Goal: Information Seeking & Learning: Learn about a topic

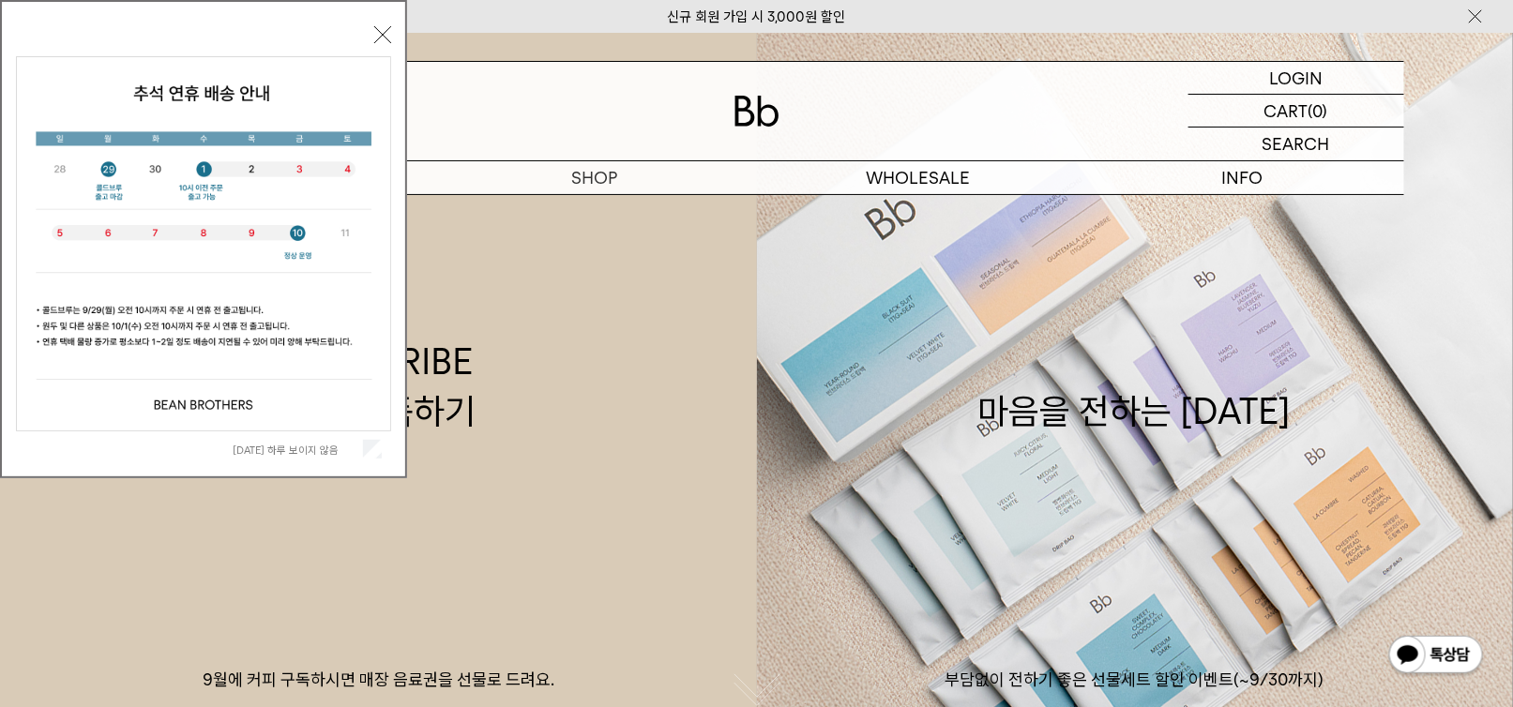
click at [381, 43] on div "오늘 하루 보이지 않음 닫기" at bounding box center [203, 244] width 375 height 446
click at [380, 32] on button "닫기" at bounding box center [382, 34] width 17 height 17
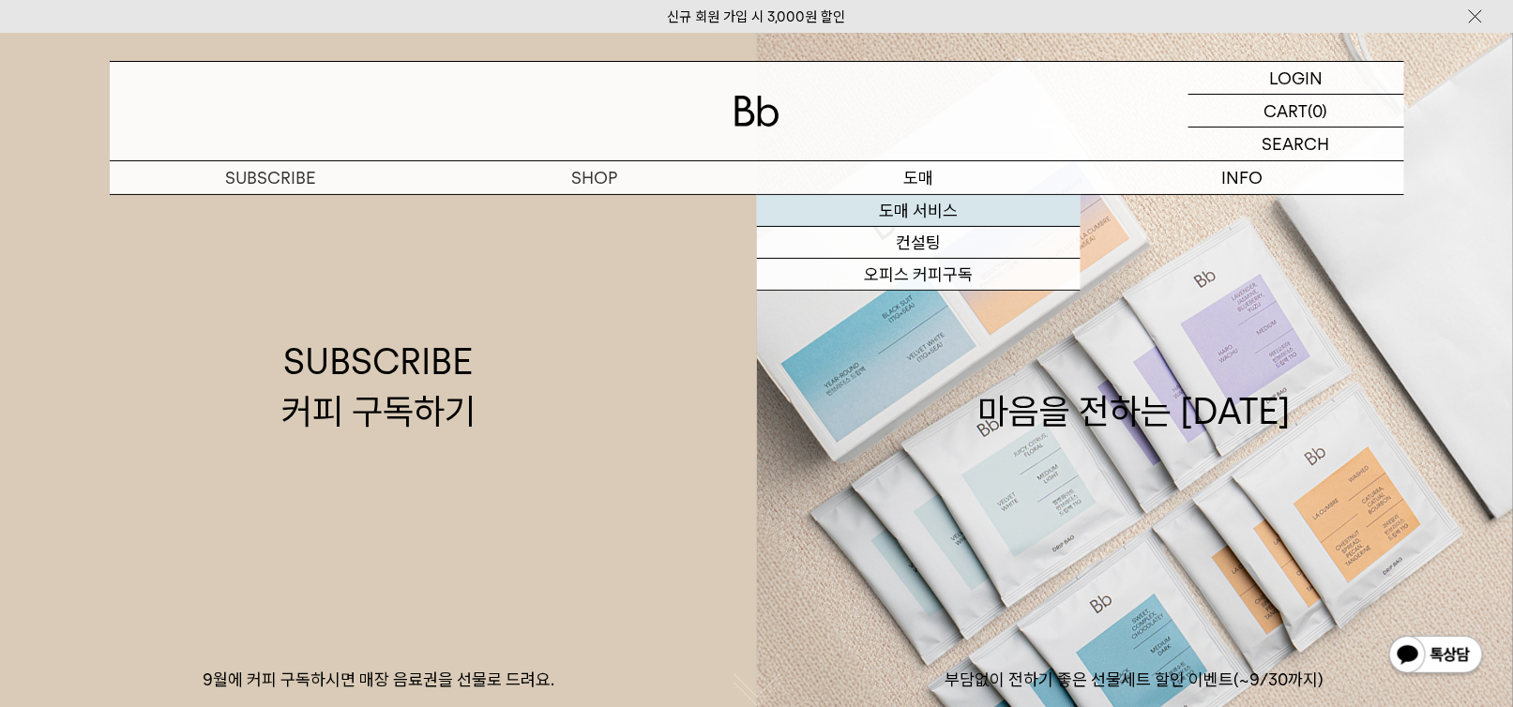
click at [919, 213] on link "도매 서비스" at bounding box center [919, 211] width 324 height 32
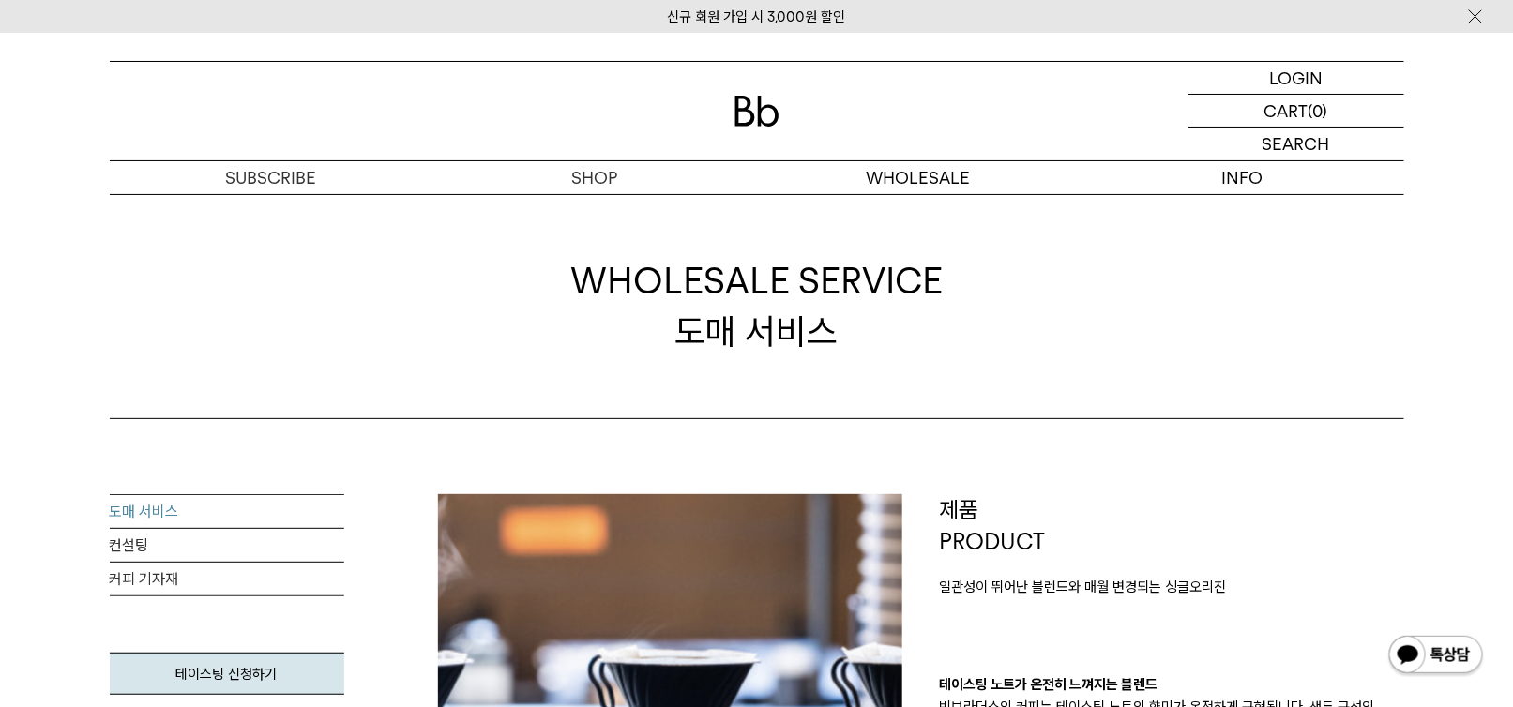
scroll to position [281, 0]
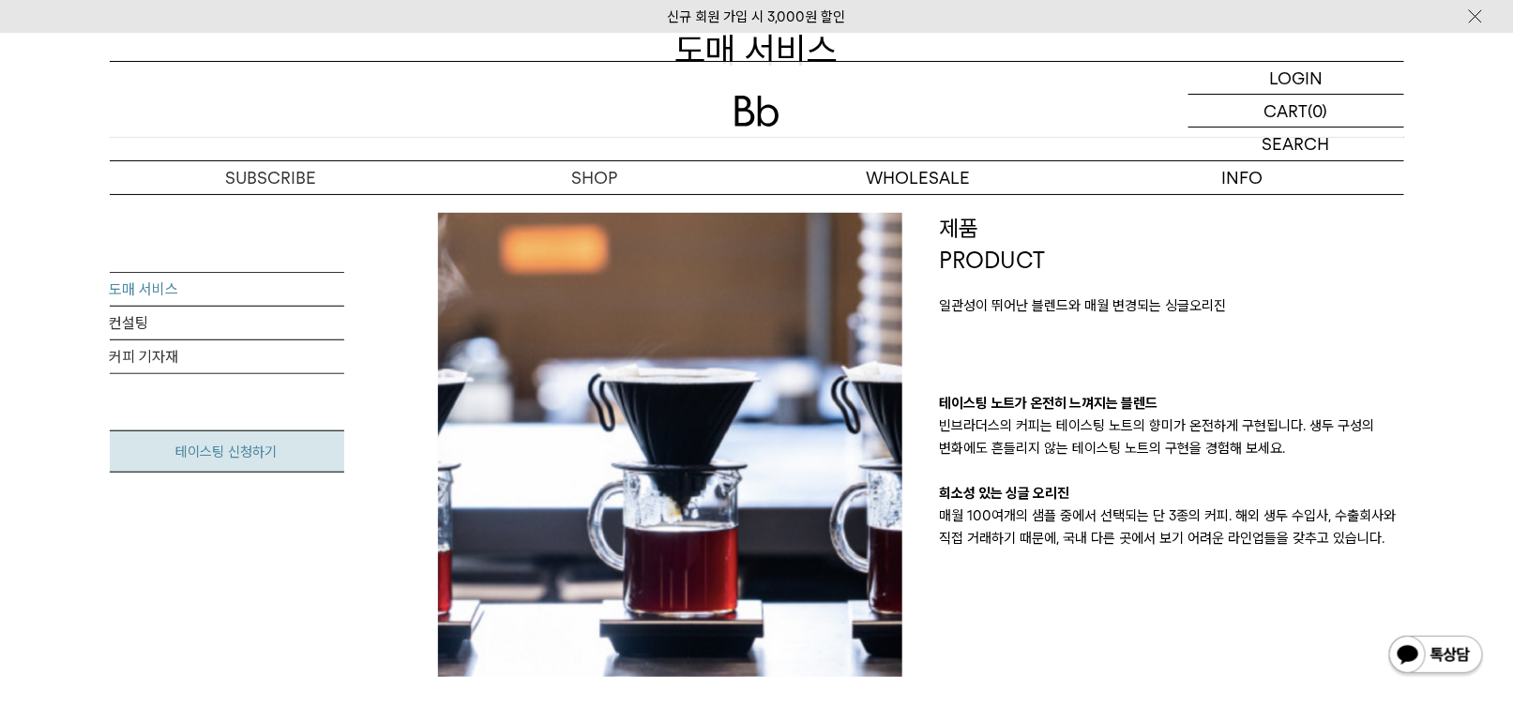
click at [223, 453] on link "테이스팅 신청하기" at bounding box center [227, 452] width 234 height 42
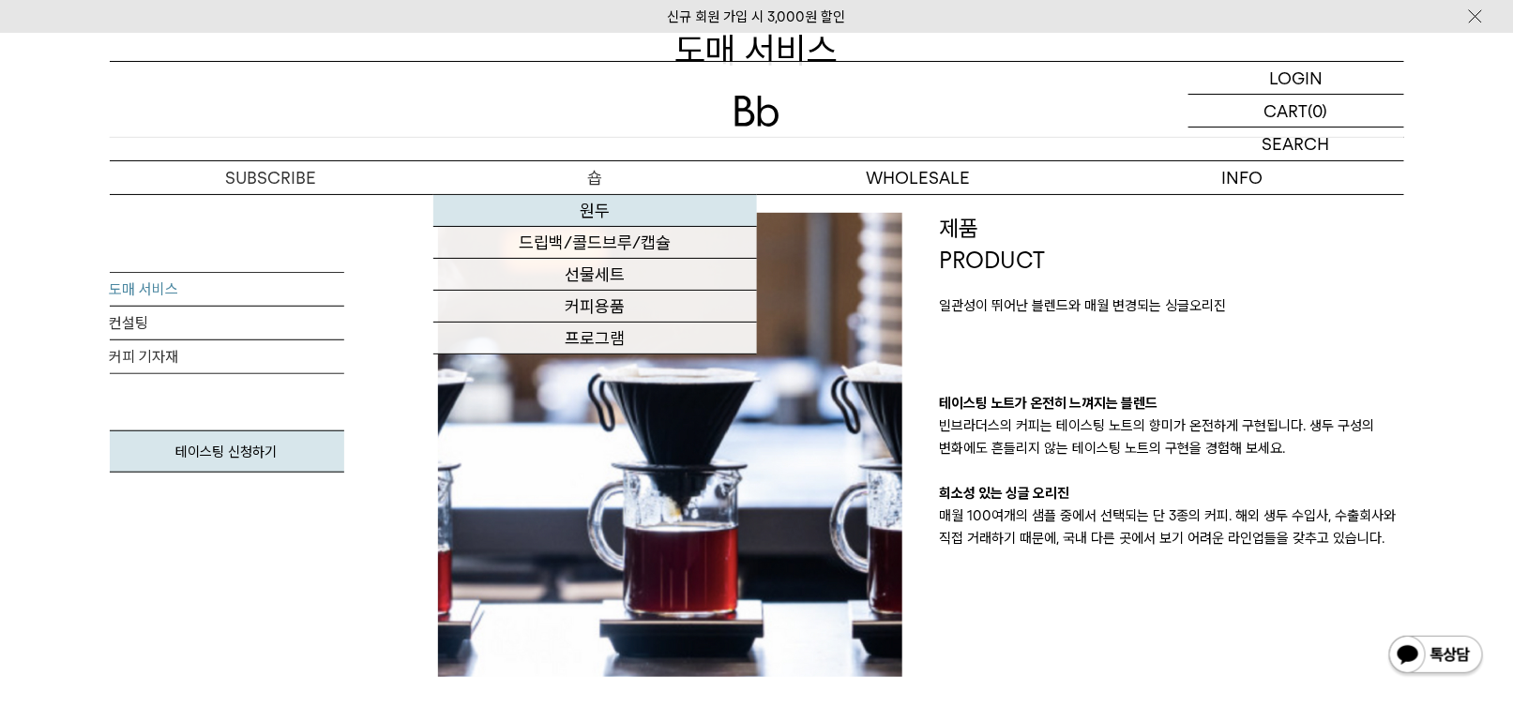
click at [590, 205] on link "원두" at bounding box center [595, 211] width 324 height 32
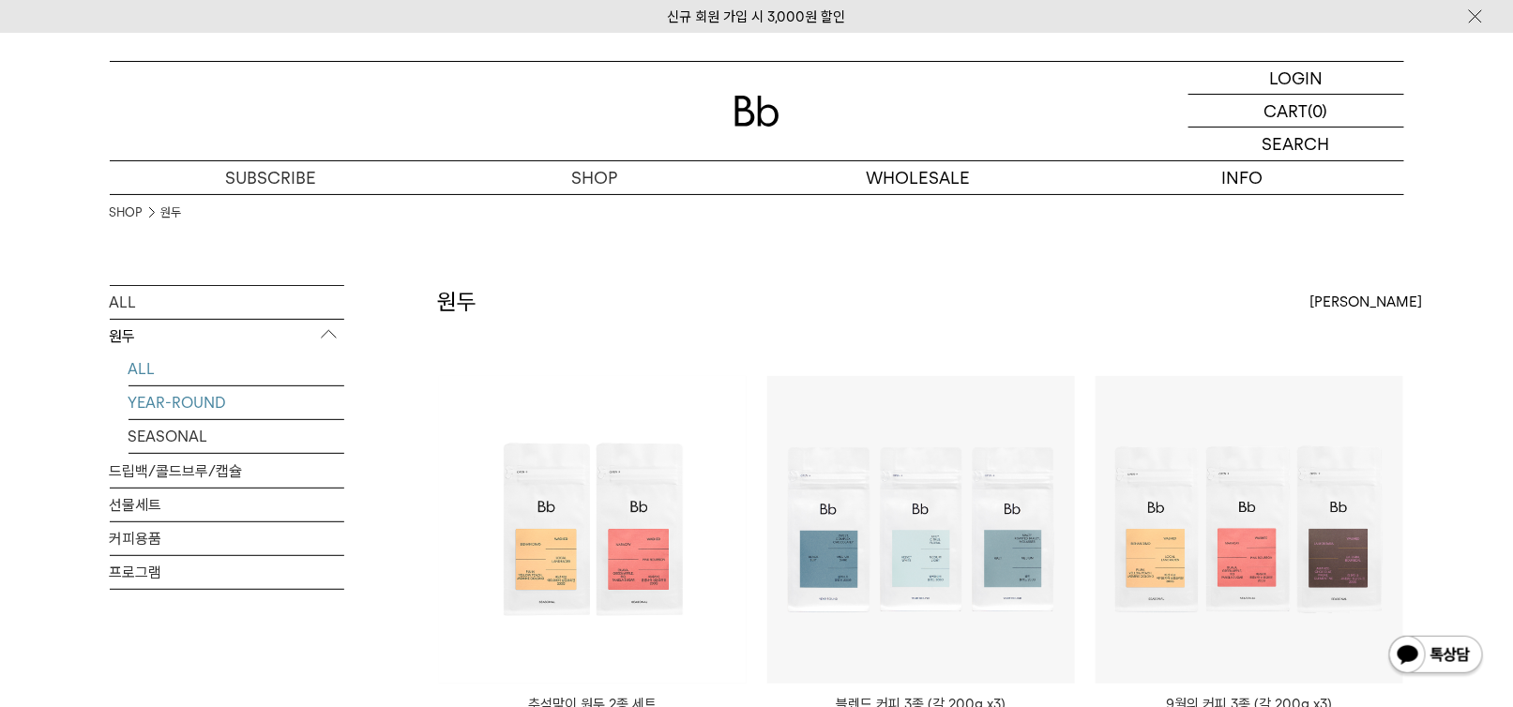
click at [171, 405] on link "YEAR-ROUND" at bounding box center [236, 402] width 216 height 33
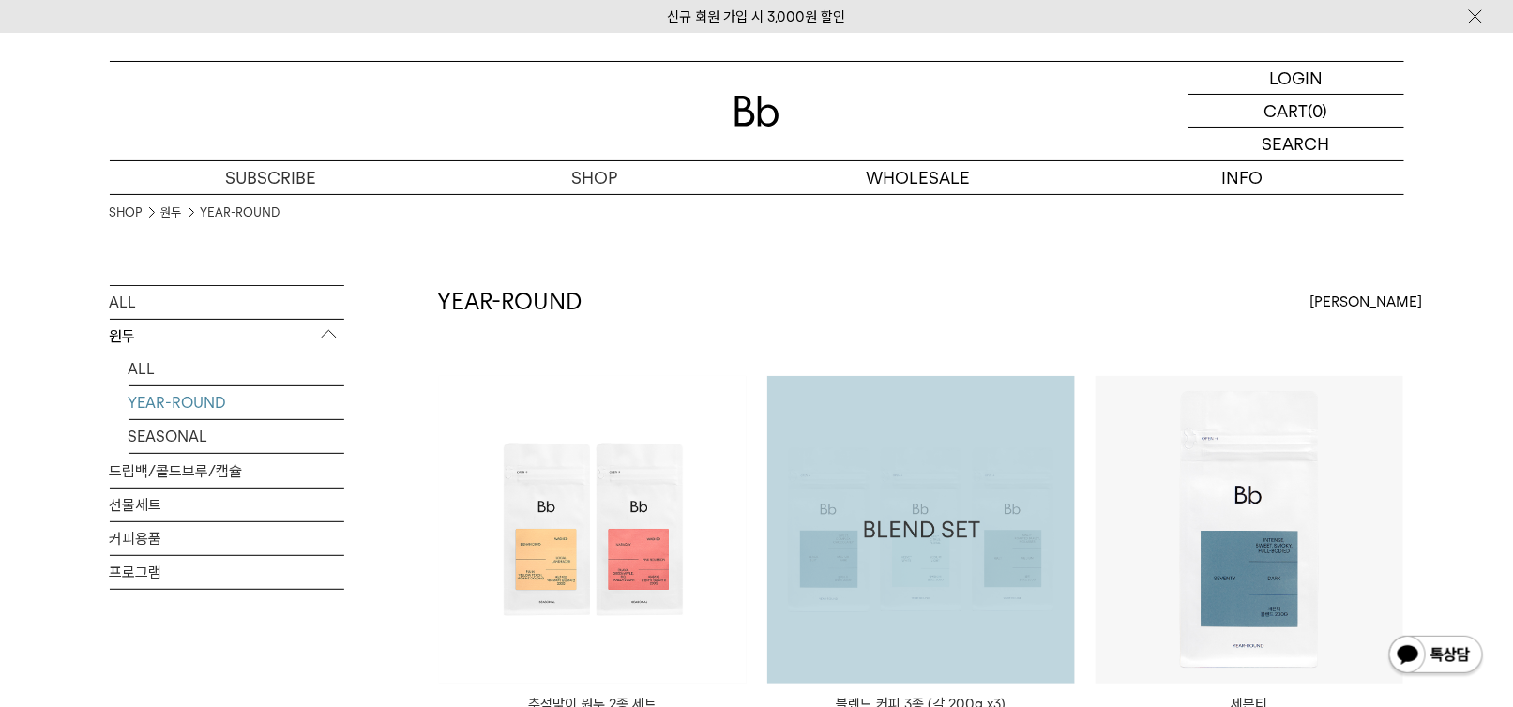
scroll to position [469, 0]
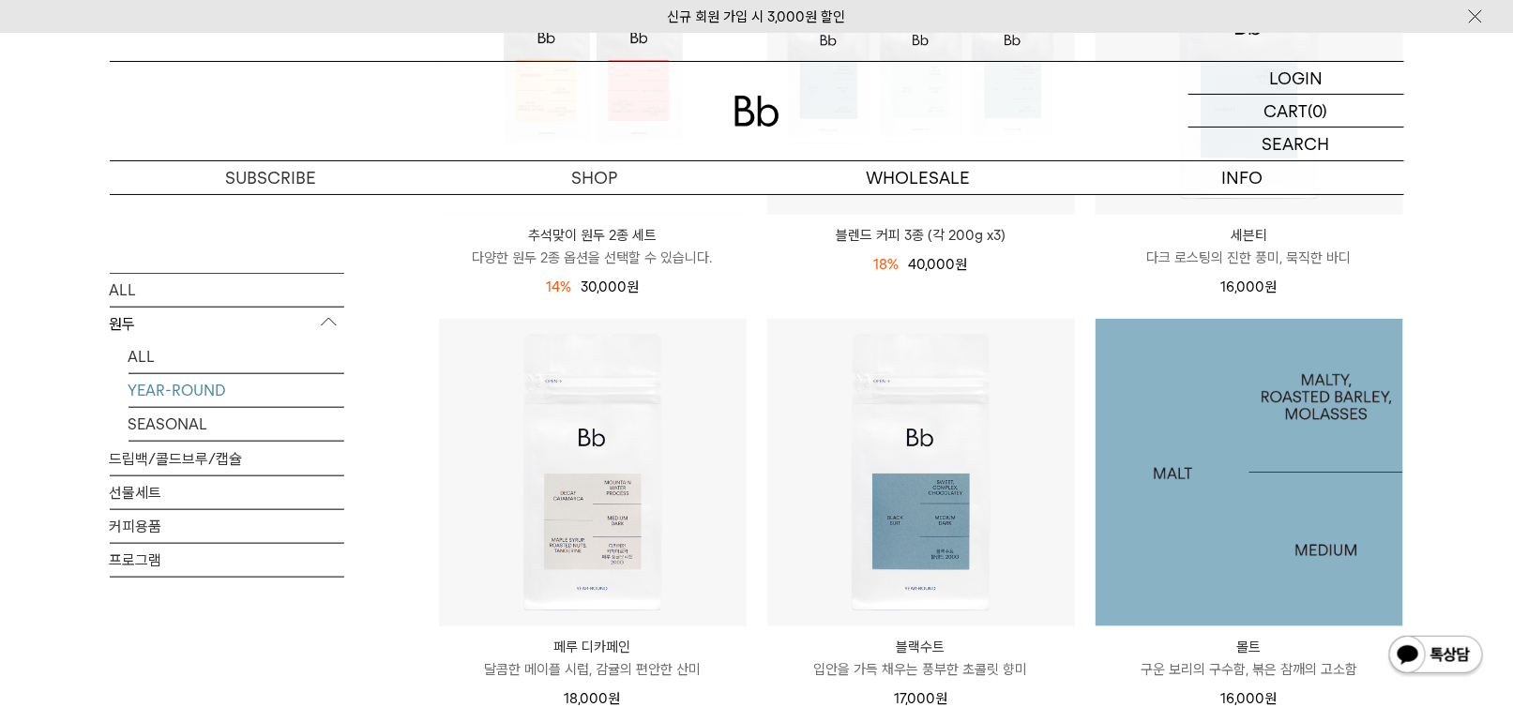
click at [1313, 530] on img at bounding box center [1250, 473] width 308 height 308
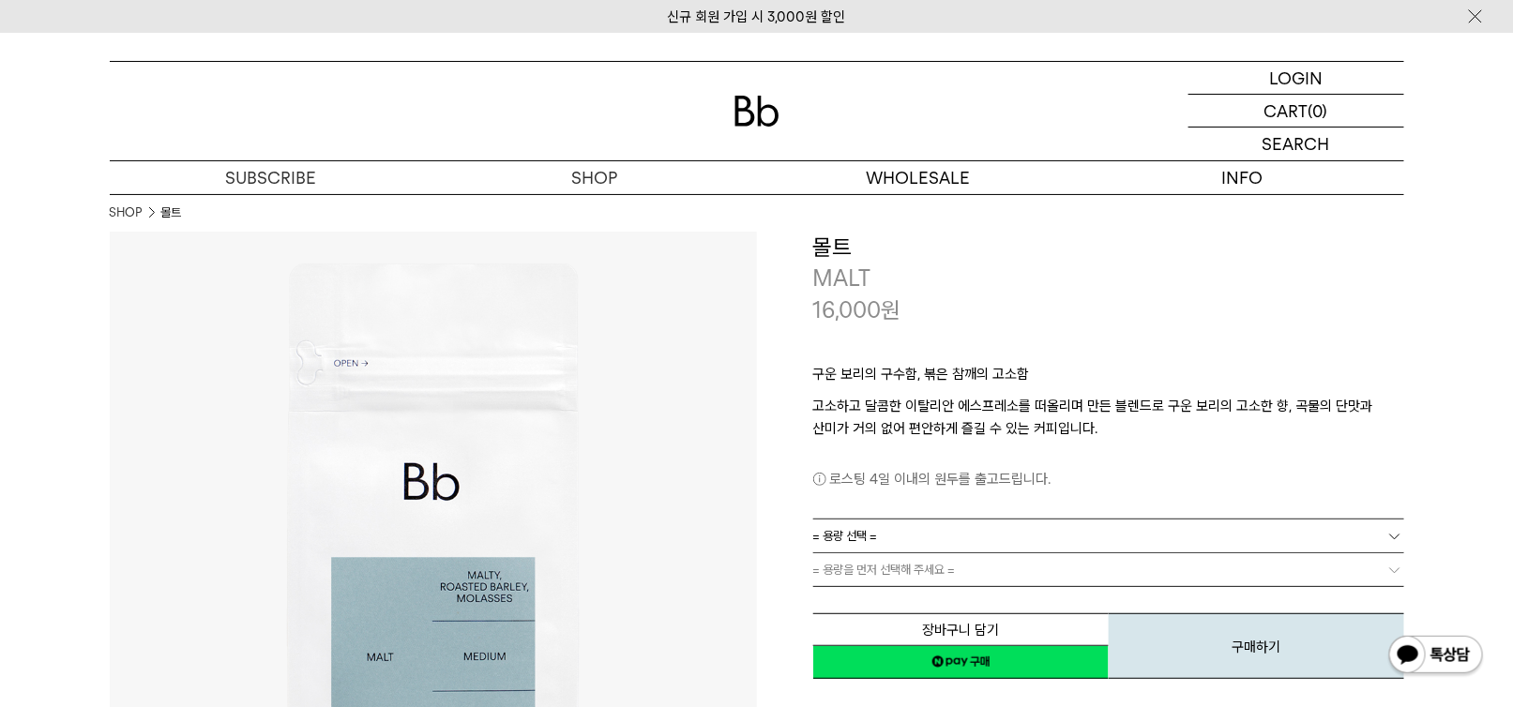
click at [929, 539] on link "= 용량 선택 =" at bounding box center [1108, 536] width 591 height 33
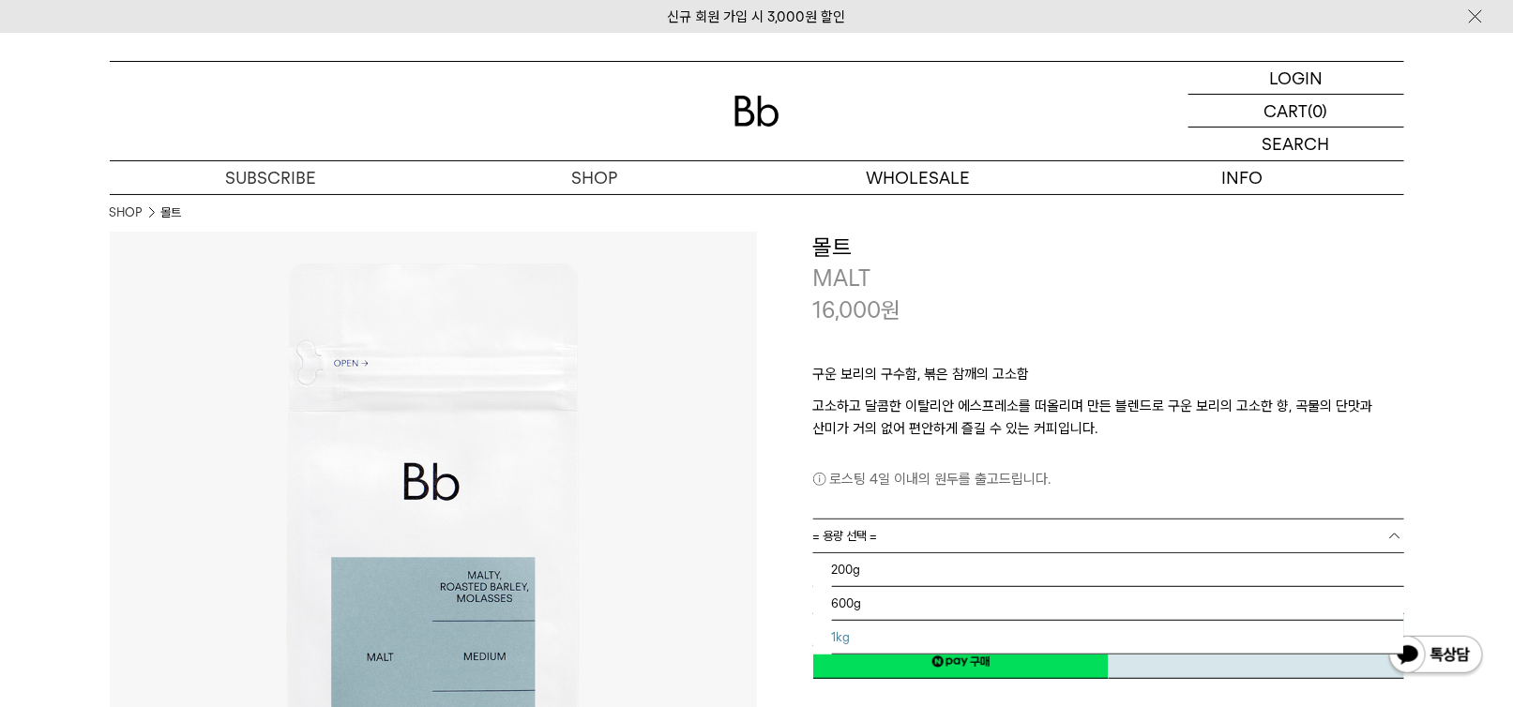
click at [834, 640] on li "1kg" at bounding box center [1118, 638] width 572 height 34
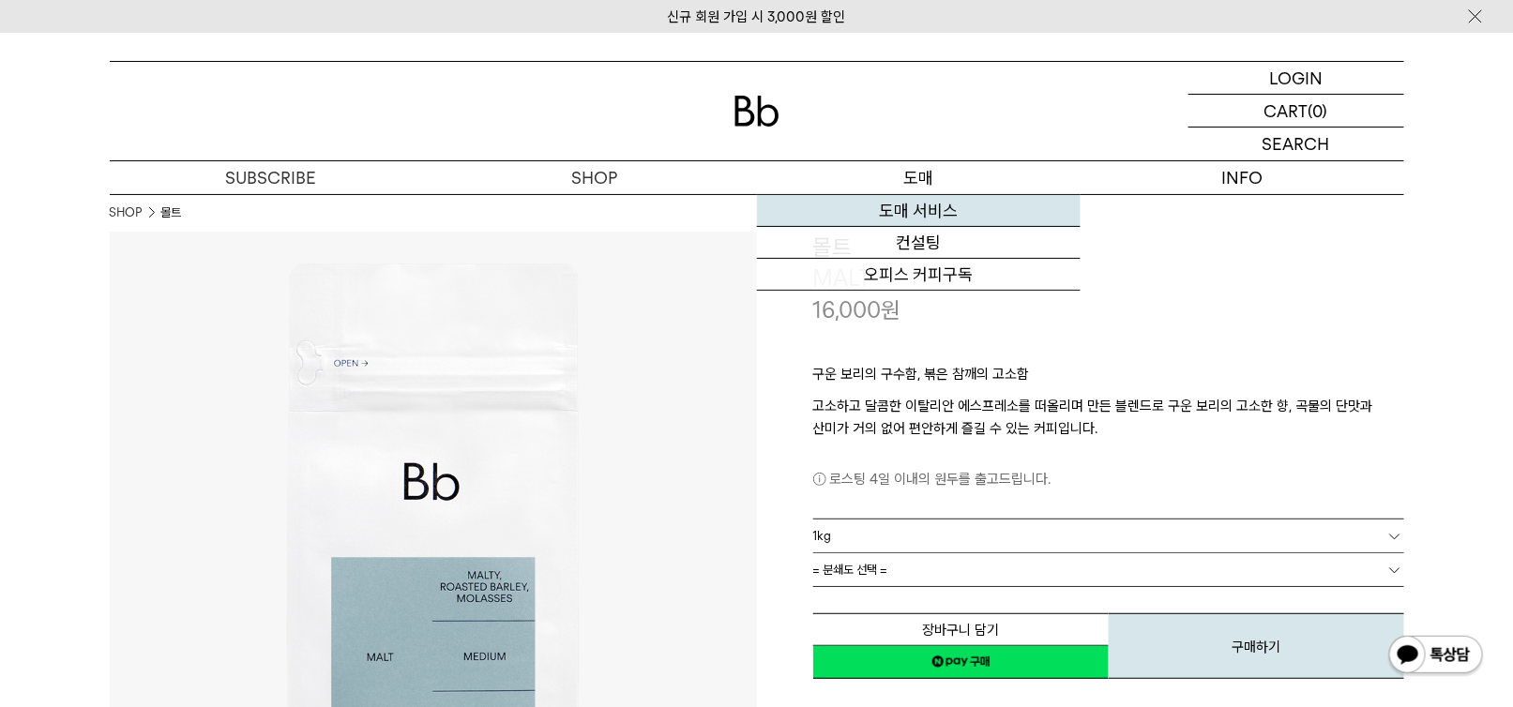
click at [927, 207] on link "도매 서비스" at bounding box center [919, 211] width 324 height 32
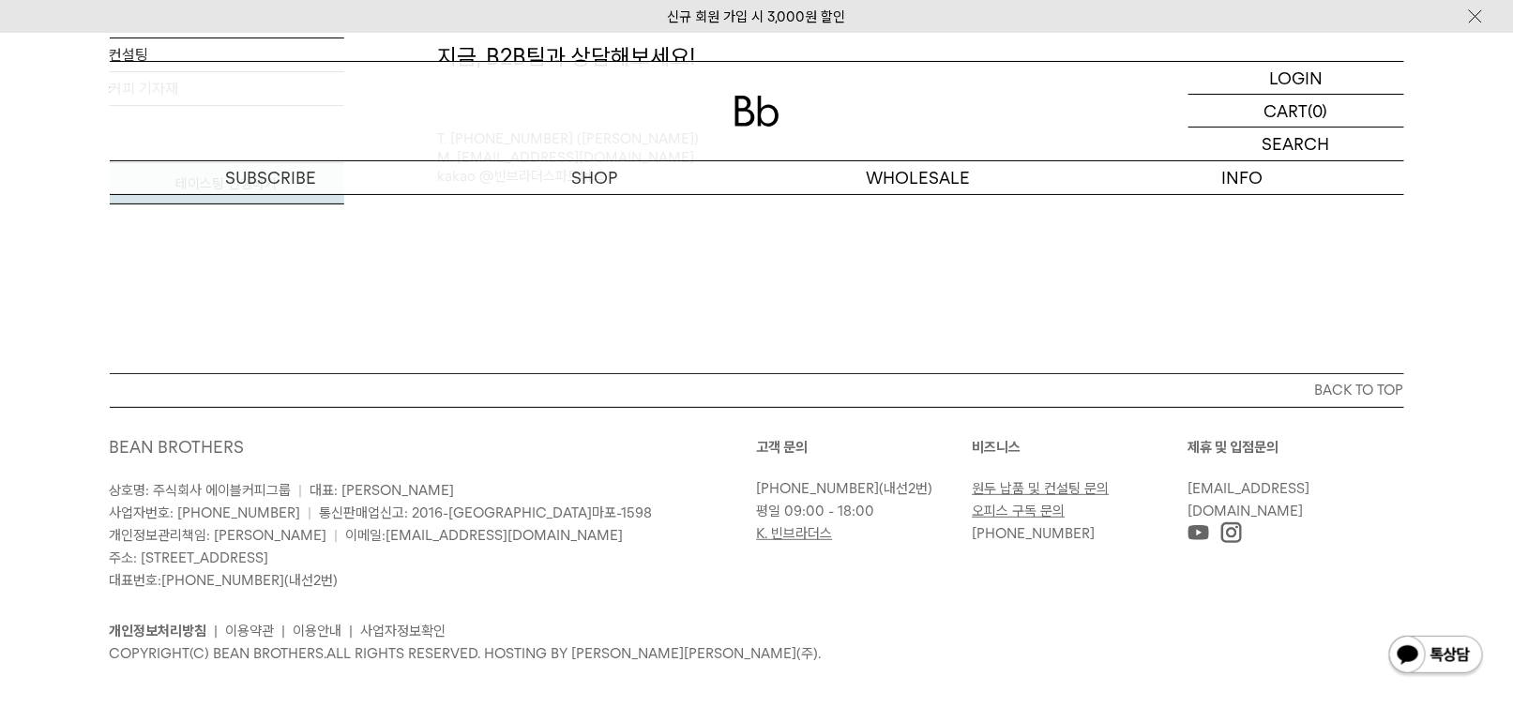
scroll to position [5460, 0]
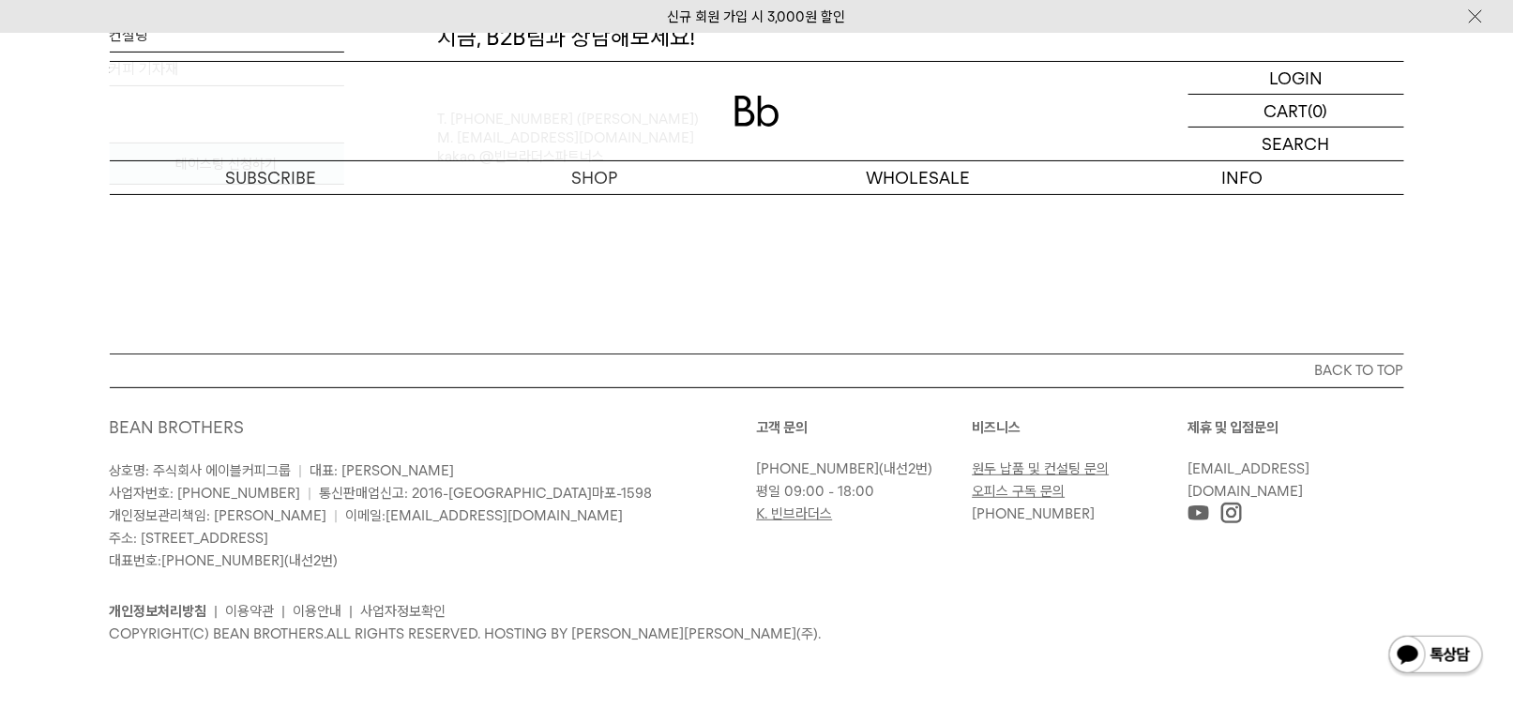
click at [1056, 461] on link "원두 납품 및 컨설팅 문의" at bounding box center [1041, 469] width 137 height 17
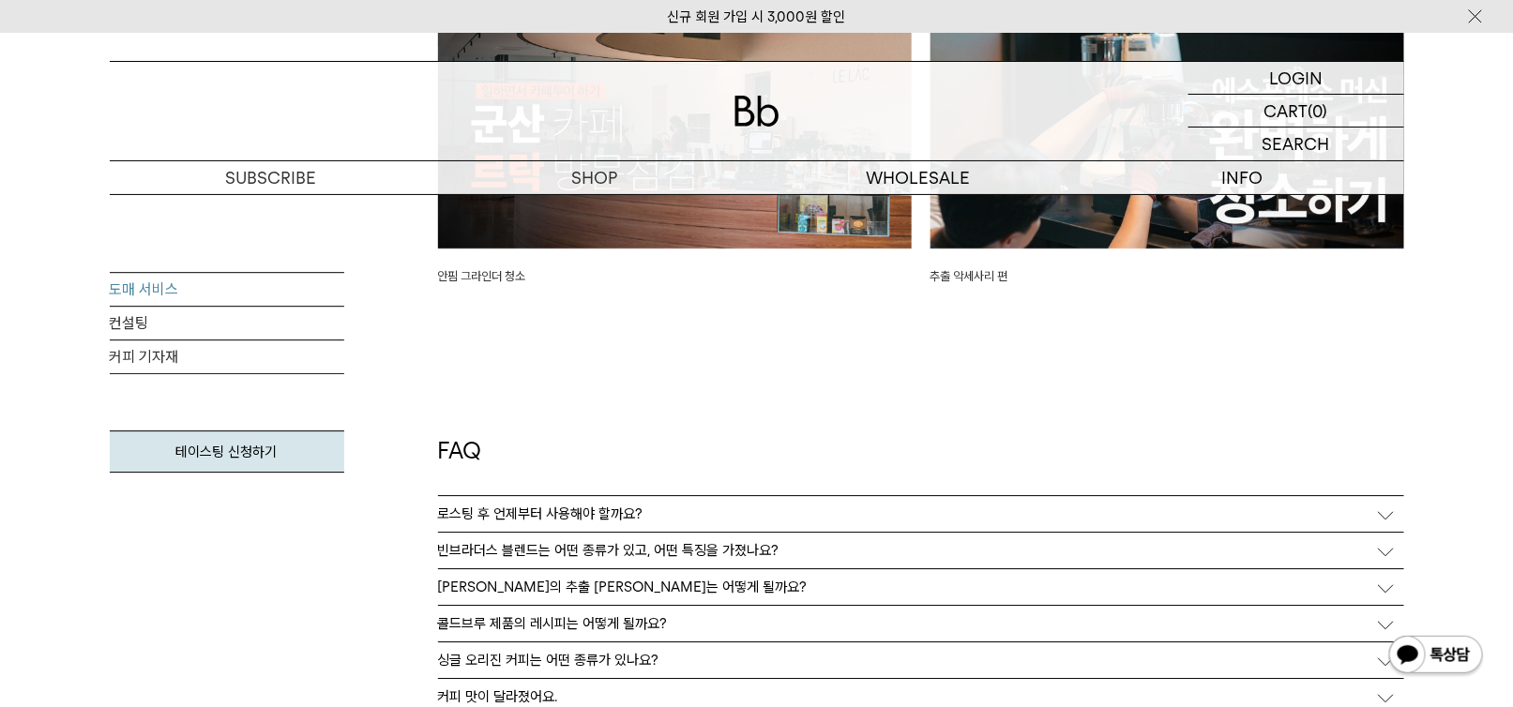
scroll to position [4522, 0]
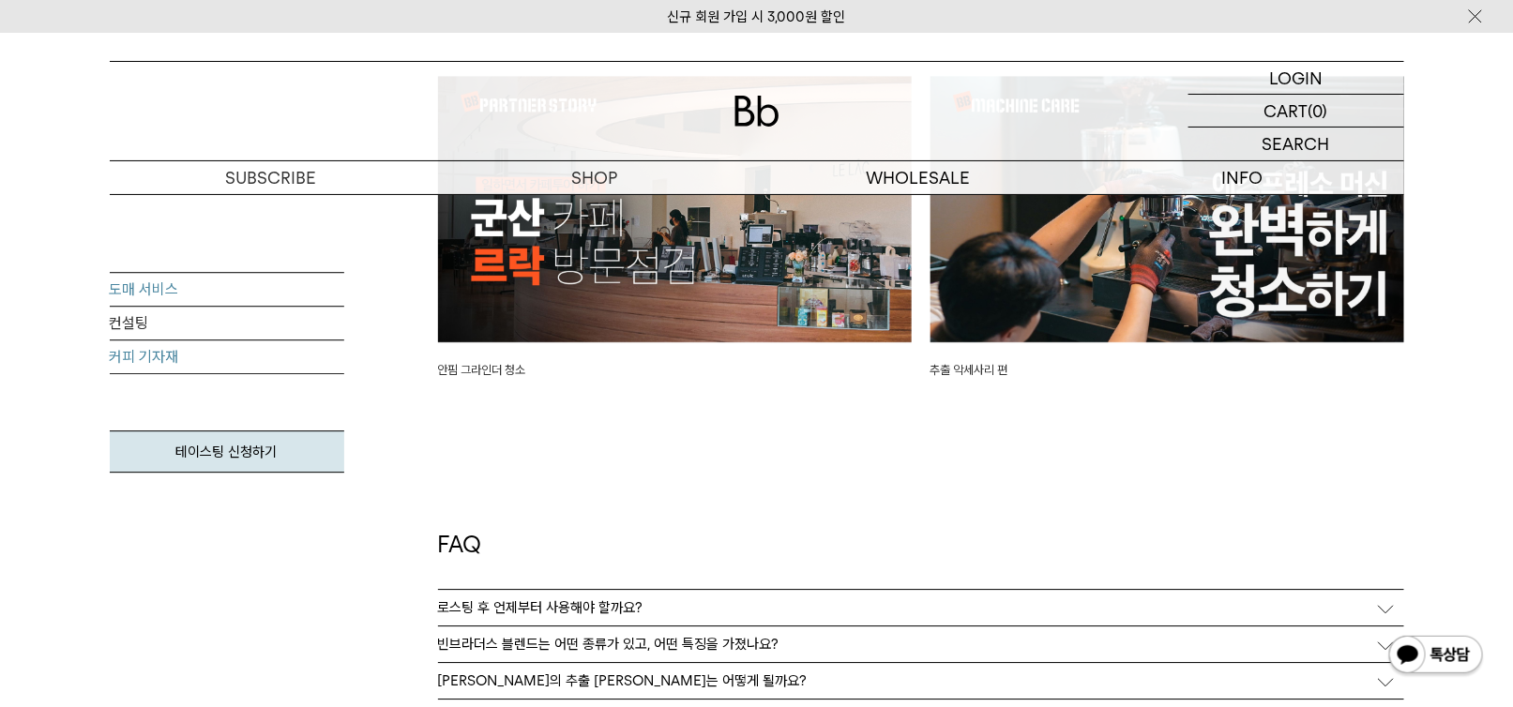
click at [125, 364] on link "커피 기자재" at bounding box center [227, 357] width 234 height 34
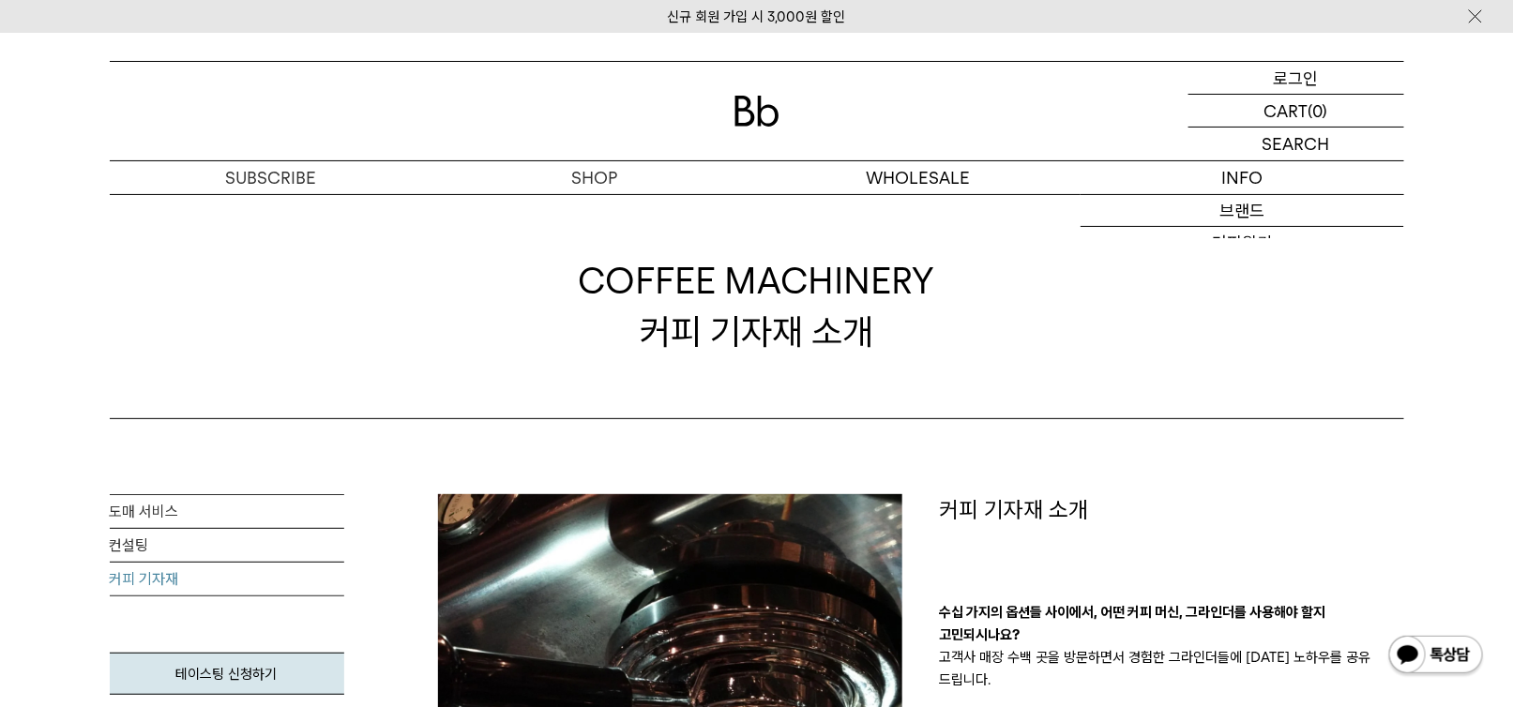
click at [1284, 79] on p "로그인" at bounding box center [1296, 78] width 45 height 32
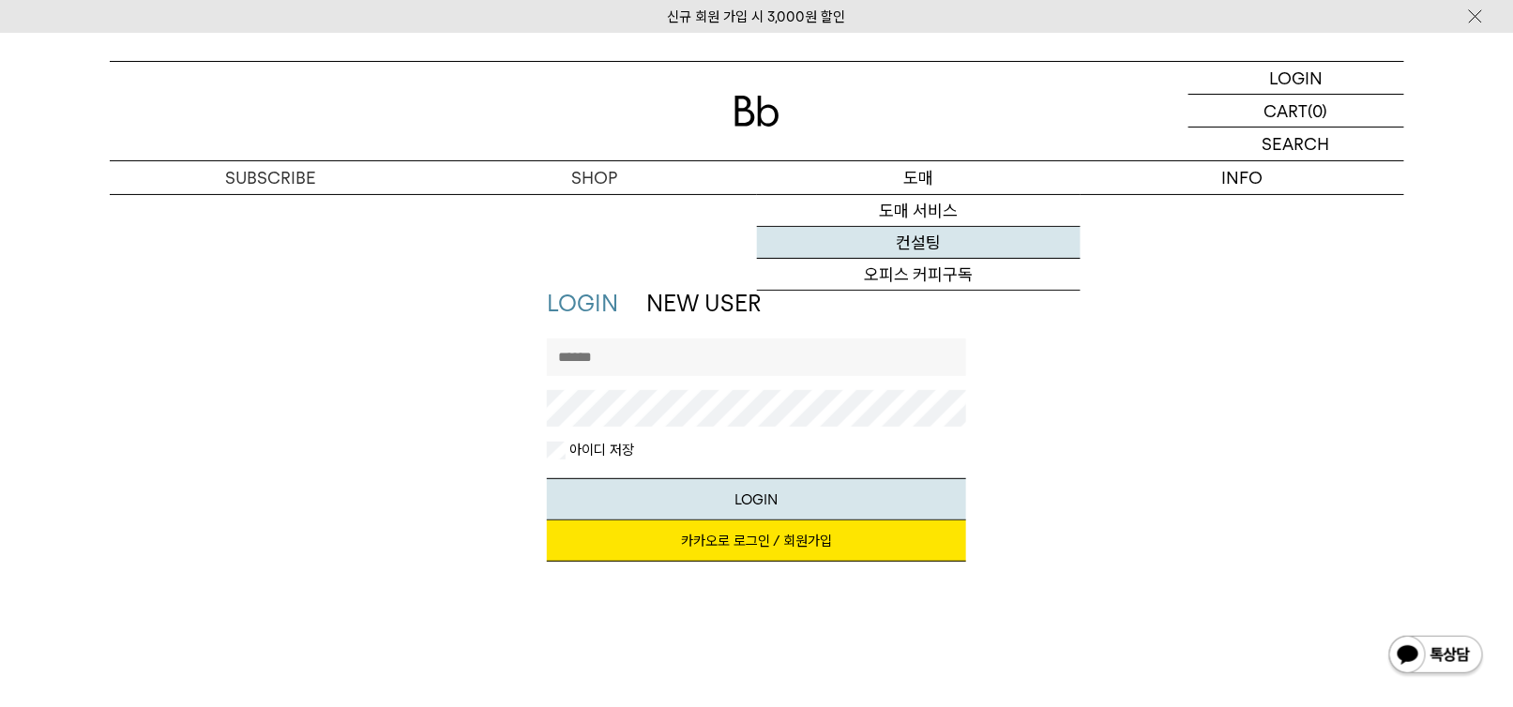
click at [916, 239] on link "컨설팅" at bounding box center [919, 243] width 324 height 32
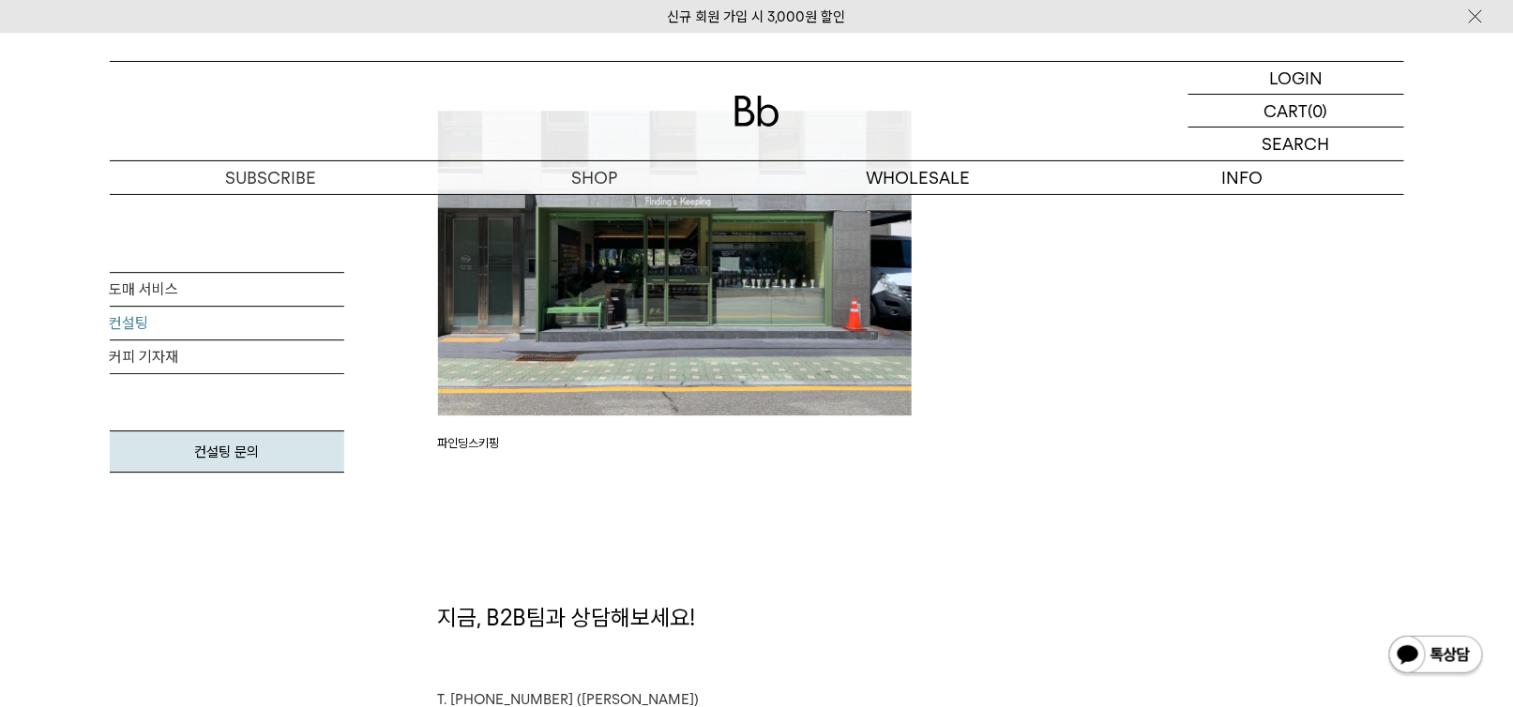
scroll to position [5065, 0]
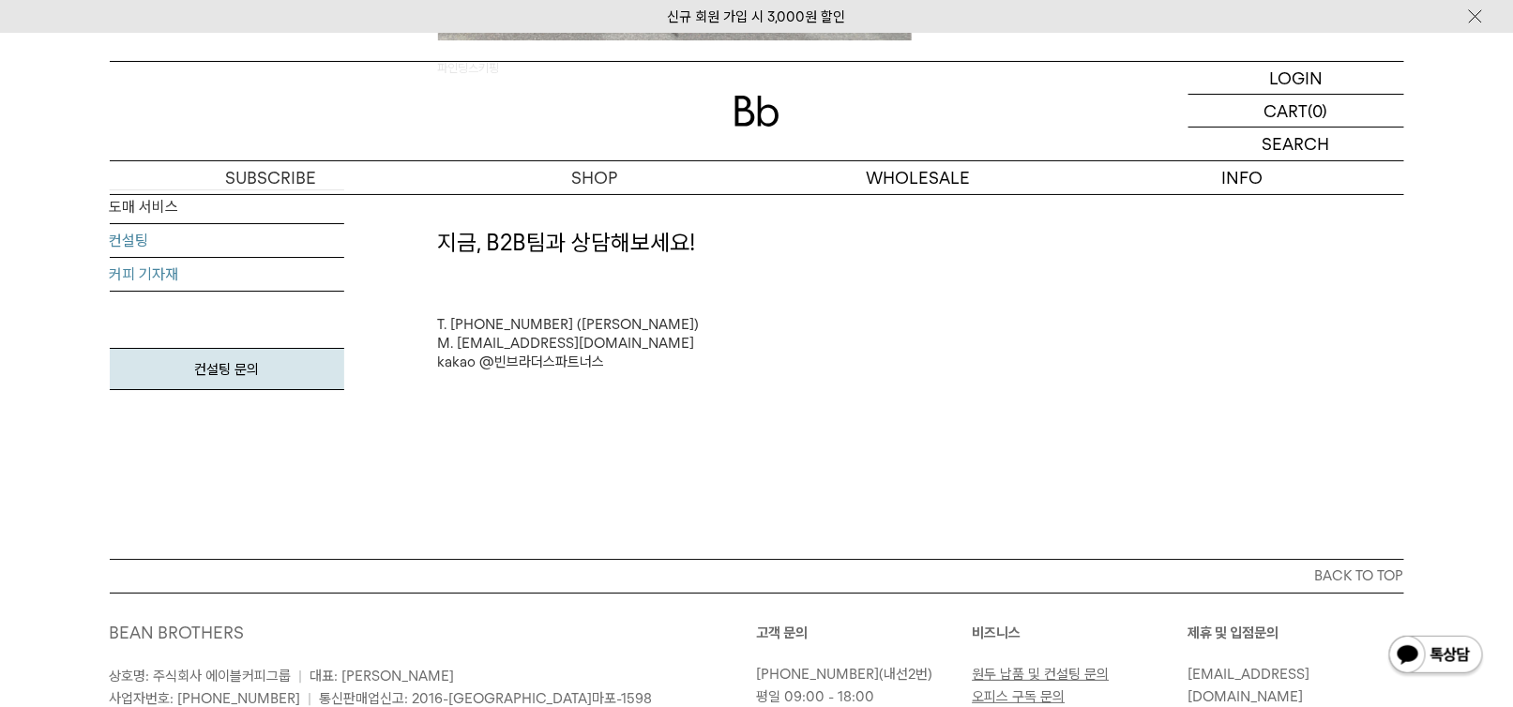
click at [158, 267] on link "커피 기자재" at bounding box center [227, 275] width 234 height 34
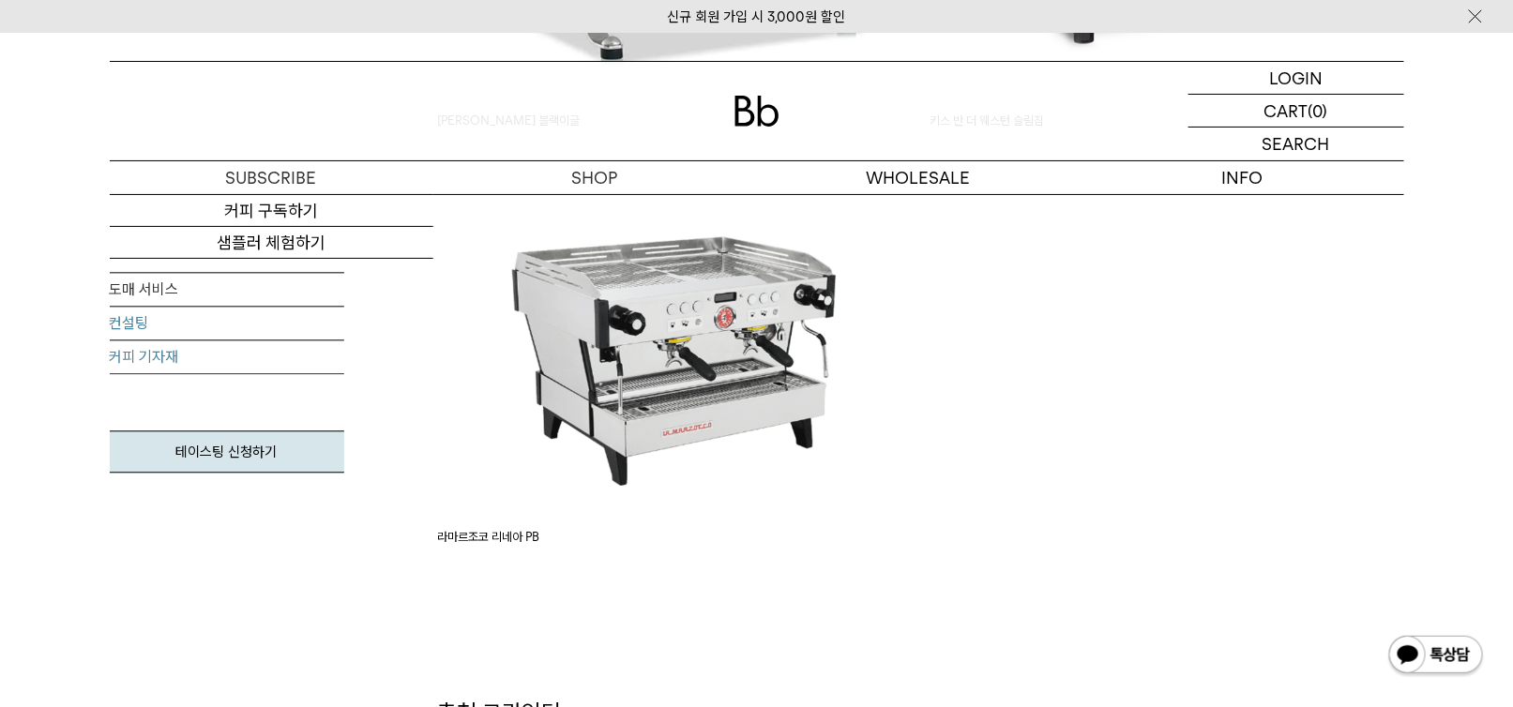
scroll to position [1032, 0]
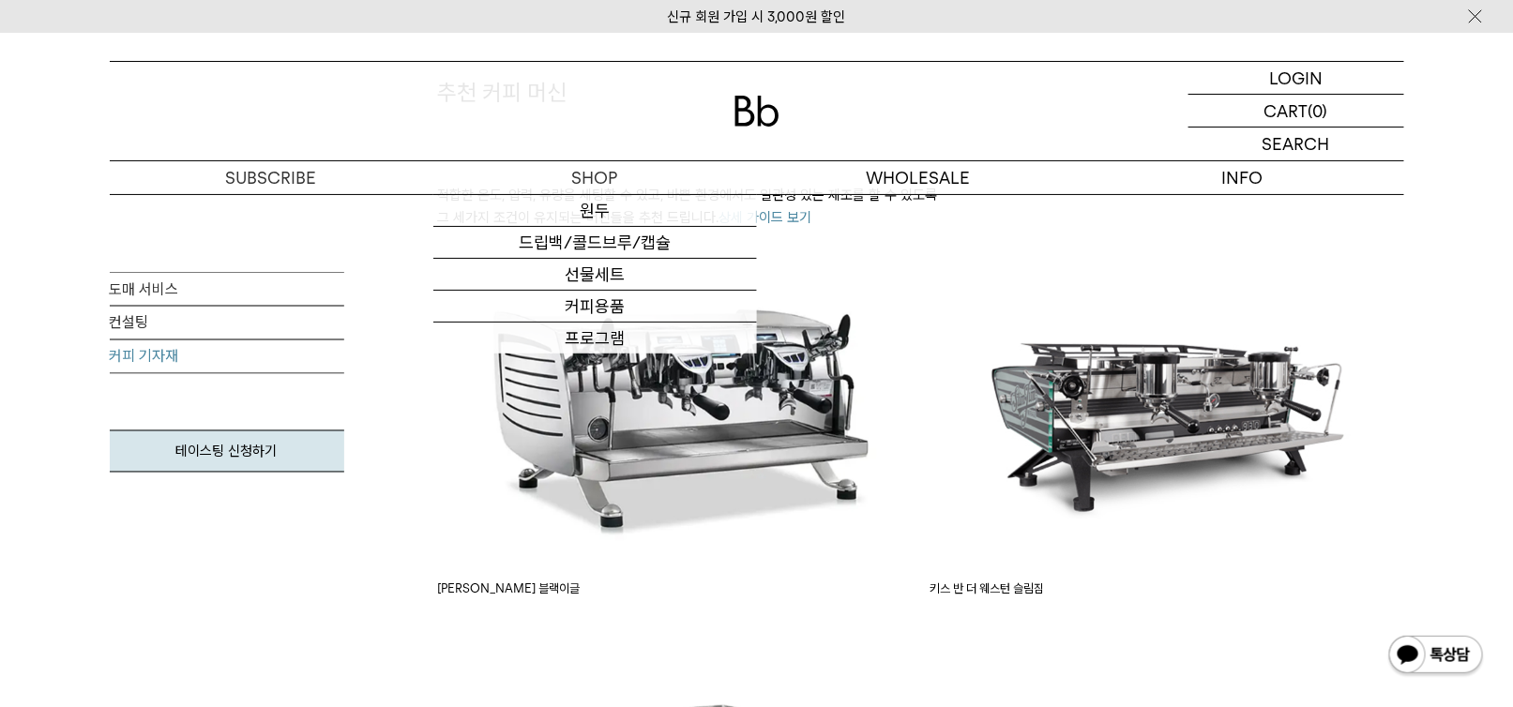
click at [765, 100] on img at bounding box center [756, 111] width 45 height 31
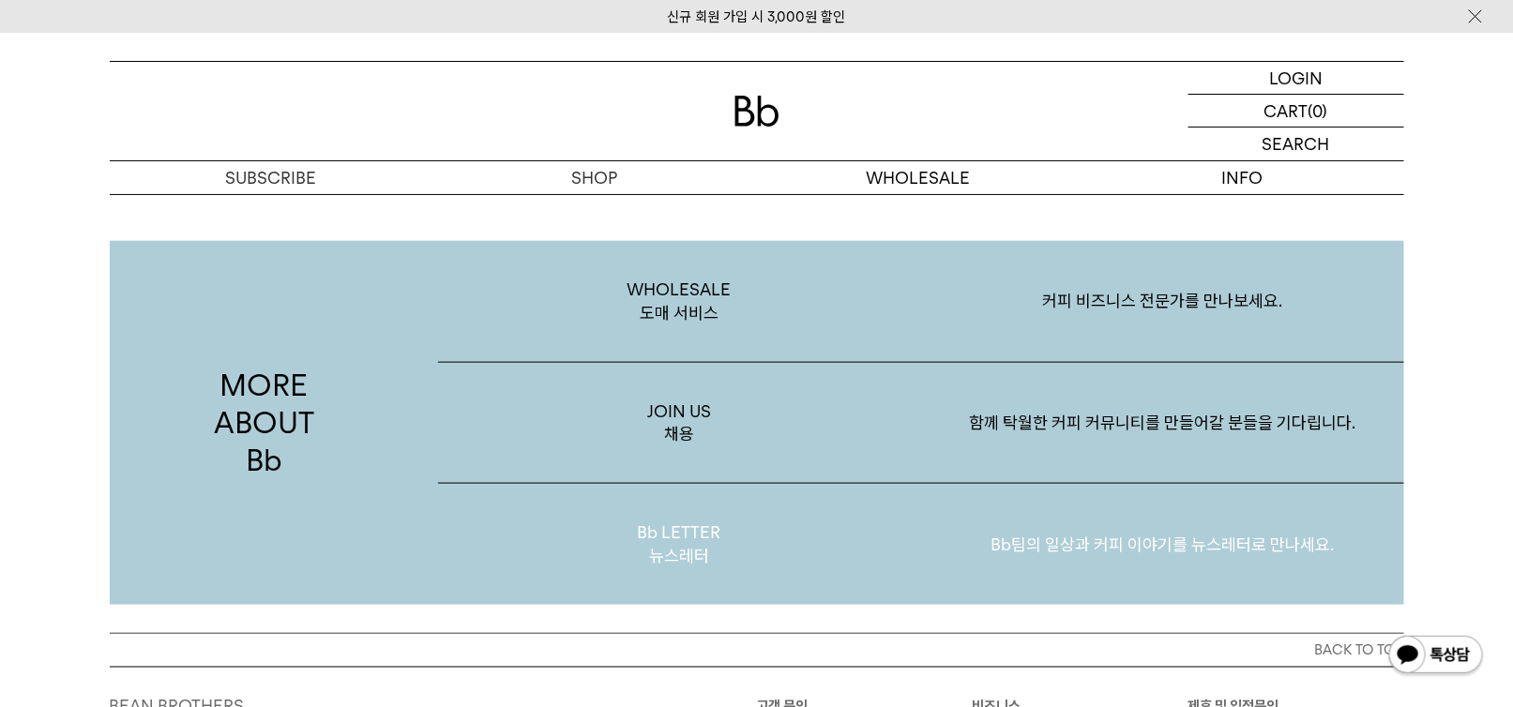
scroll to position [3655, 0]
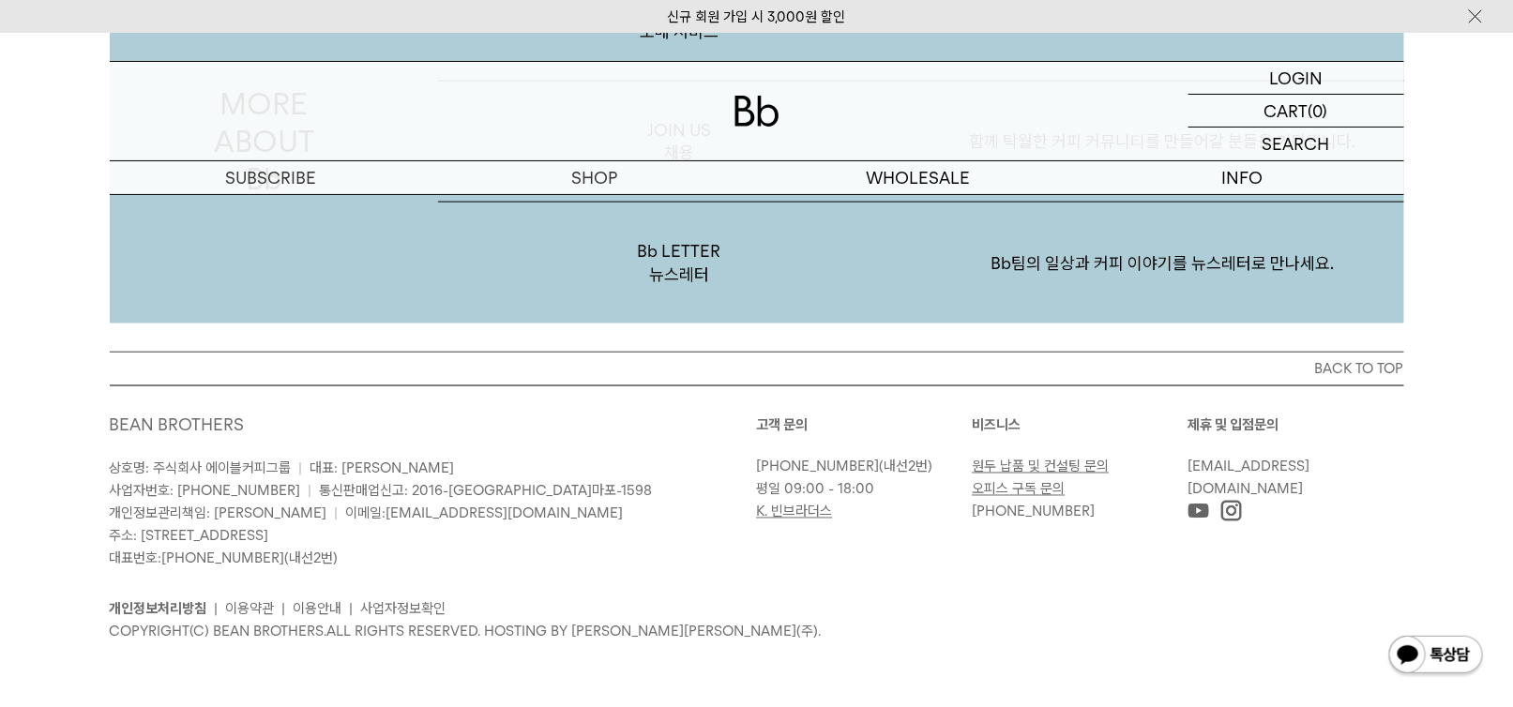
click at [1010, 461] on link "원두 납품 및 컨설팅 문의" at bounding box center [1041, 467] width 137 height 17
